Goal: Information Seeking & Learning: Learn about a topic

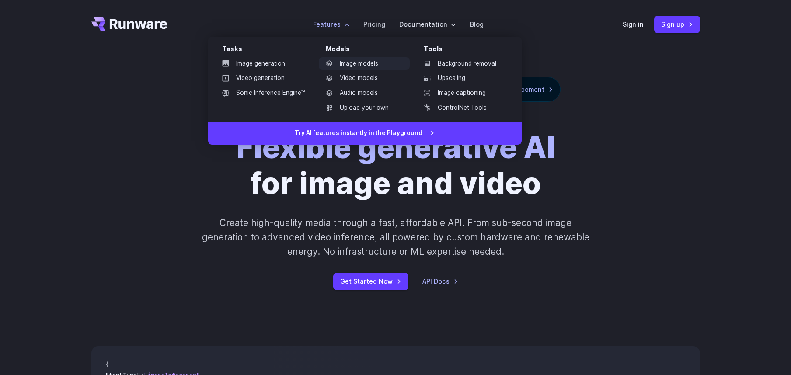
click at [374, 63] on link "Image models" at bounding box center [364, 63] width 91 height 13
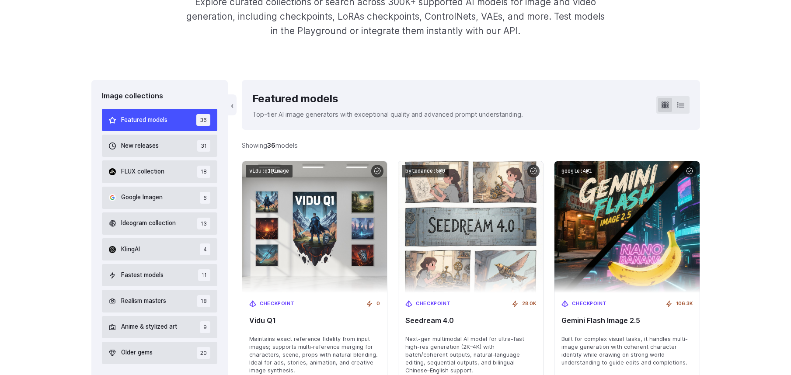
scroll to position [213, 0]
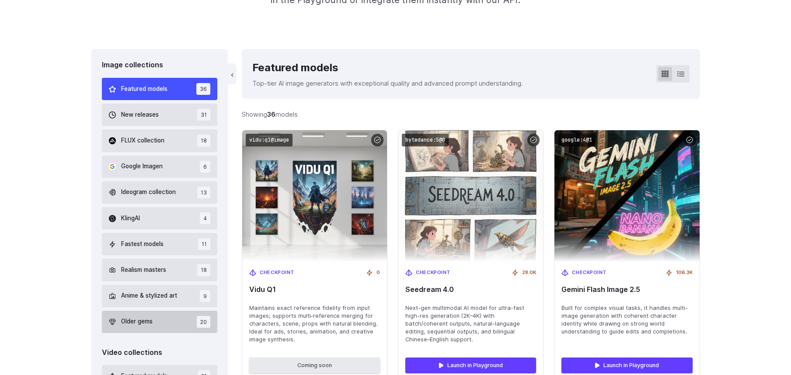
click at [177, 322] on button "Older gems 20" at bounding box center [160, 322] width 116 height 22
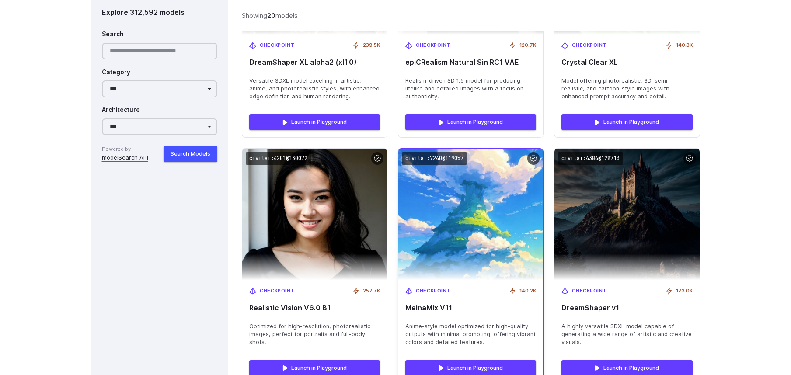
scroll to position [1173, 0]
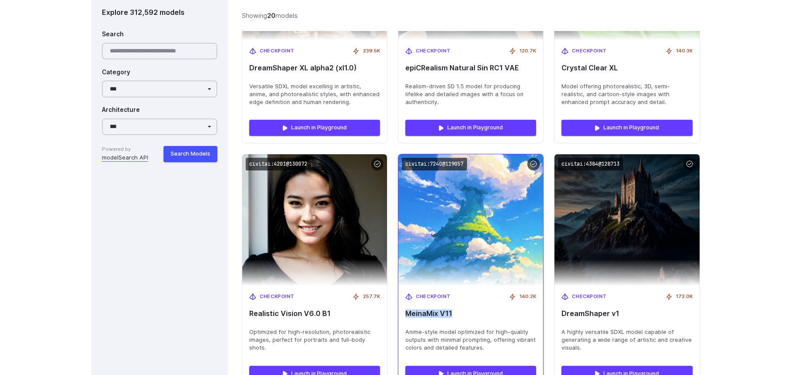
drag, startPoint x: 406, startPoint y: 314, endPoint x: 451, endPoint y: 311, distance: 45.1
click at [451, 311] on span "MeinaMix V11" at bounding box center [471, 314] width 131 height 8
copy span "MeinaMix V11"
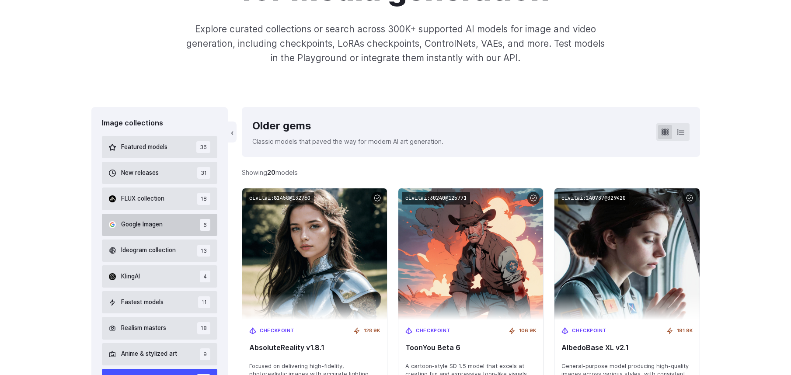
scroll to position [277, 0]
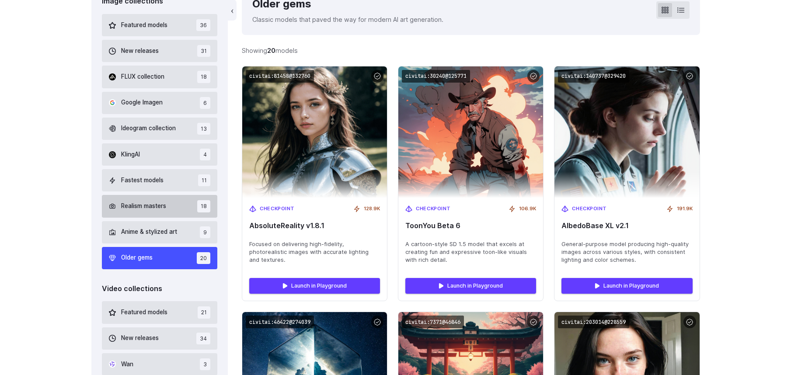
click at [167, 216] on button "Realism masters 18" at bounding box center [160, 206] width 116 height 22
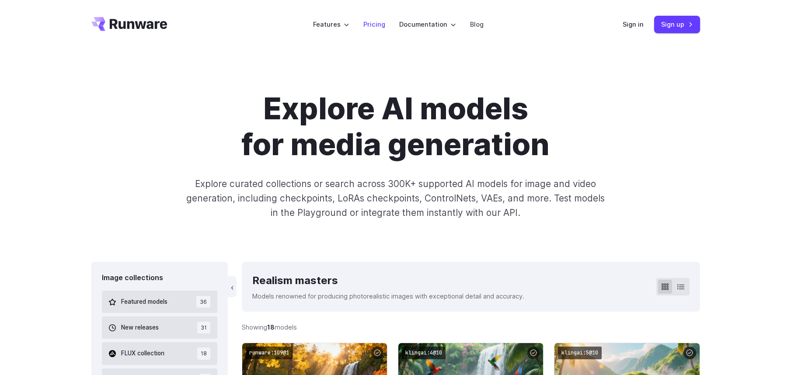
click at [372, 25] on link "Pricing" at bounding box center [375, 24] width 22 height 10
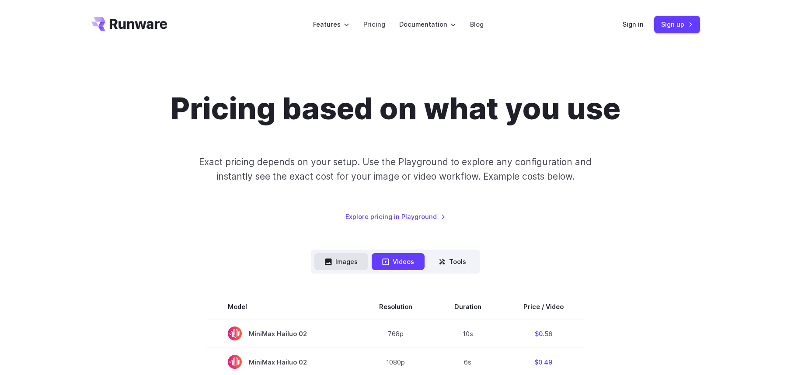
click at [332, 265] on icon at bounding box center [328, 262] width 7 height 7
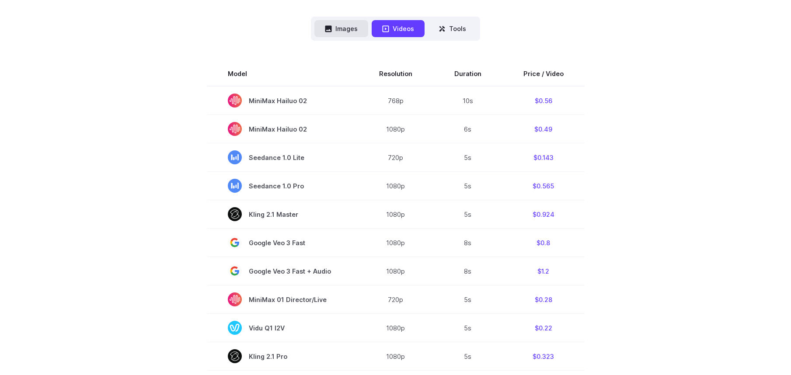
click at [336, 28] on button "Images" at bounding box center [342, 28] width 54 height 17
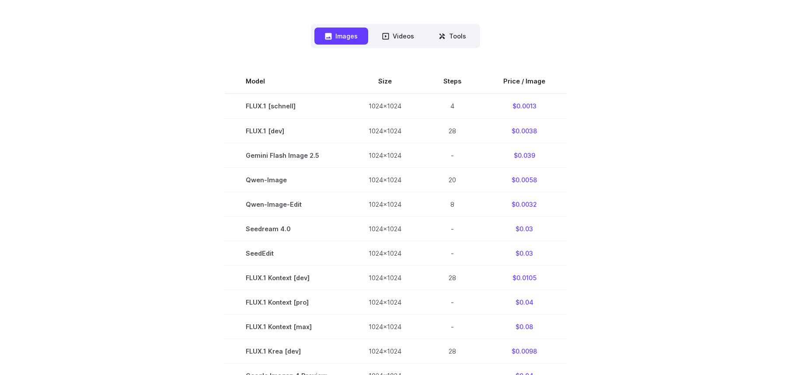
scroll to position [0, 0]
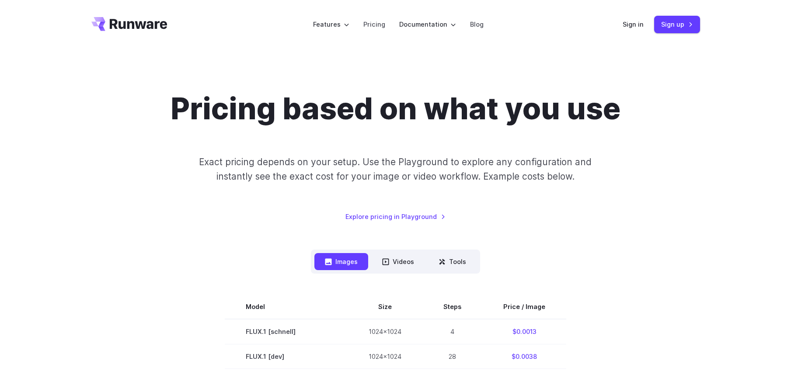
click at [633, 176] on div "Pricing based on what you use Exact pricing depends on your setup. Use the Play…" at bounding box center [395, 156] width 609 height 131
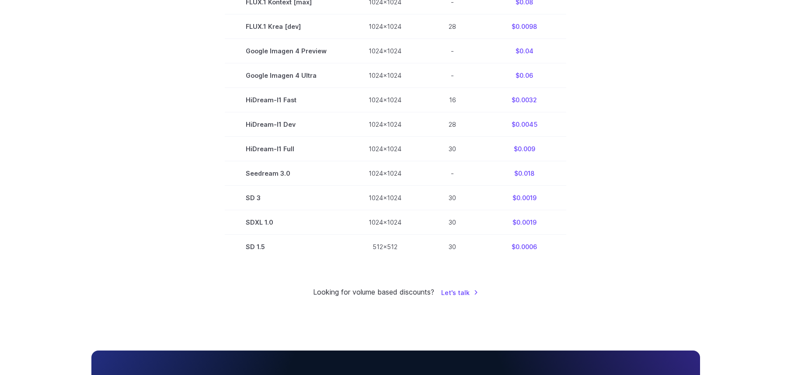
scroll to position [545, 0]
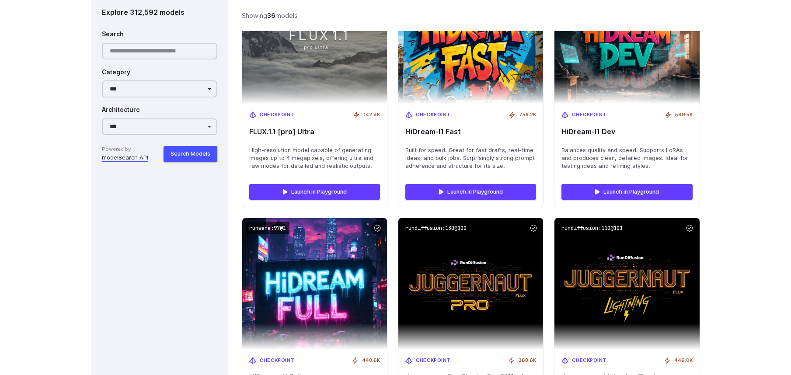
scroll to position [2710, 0]
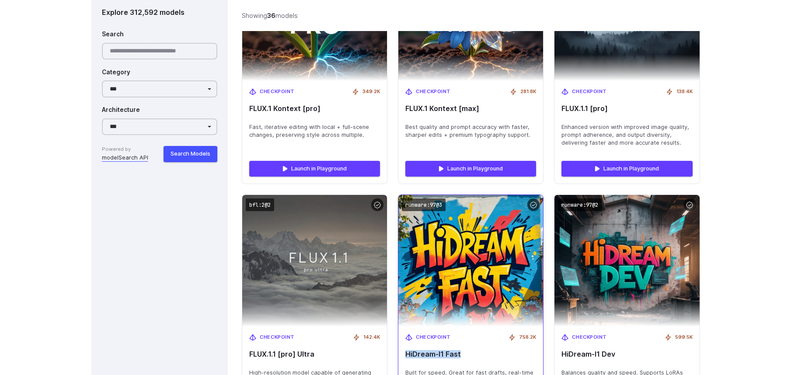
drag, startPoint x: 451, startPoint y: 336, endPoint x: 407, endPoint y: 335, distance: 43.8
click at [407, 335] on div "Checkpoint 758.2K HiDream-I1 Fast Built for speed. Great for fast drafts, real-…" at bounding box center [471, 363] width 145 height 73
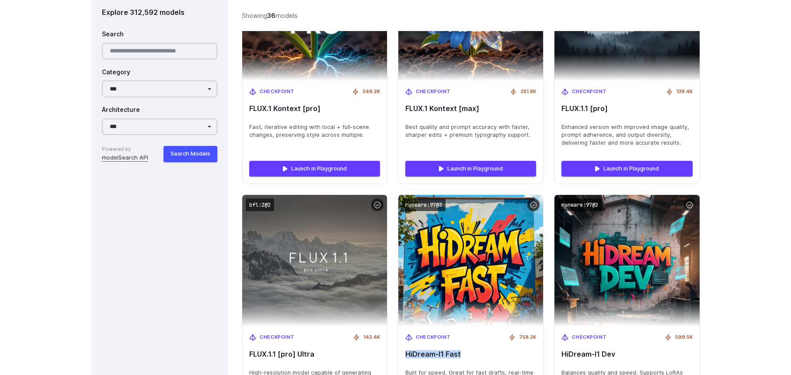
copy span "HiDream-I1 Fast"
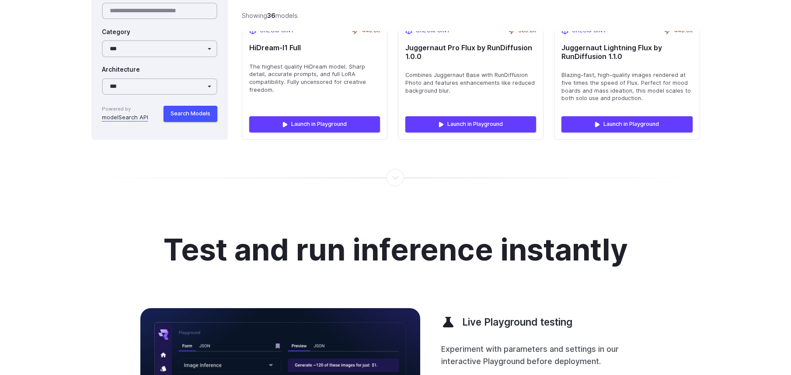
scroll to position [2870, 0]
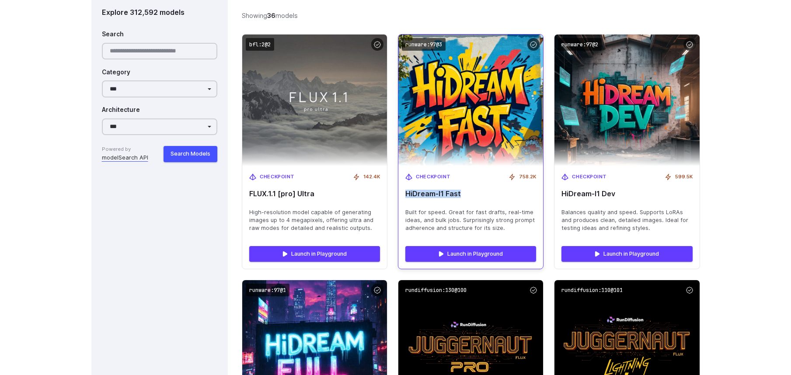
click at [496, 190] on span "HiDream-I1 Fast" at bounding box center [471, 194] width 131 height 8
